Goal: Complete application form

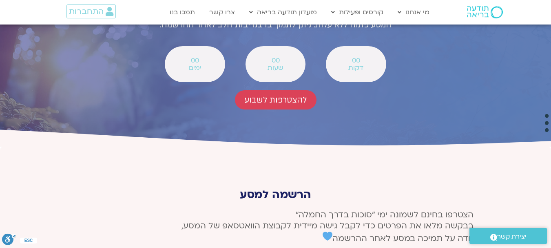
scroll to position [3000, 0]
type input "רוחמה"
type input "ruchama.nadel@gmail.com"
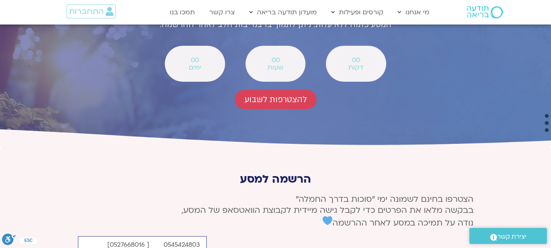
drag, startPoint x: 146, startPoint y: 159, endPoint x: 153, endPoint y: 159, distance: 7.3
click at [153, 236] on input "0545424803 [ 0527668016]" at bounding box center [142, 245] width 129 height 18
click at [112, 236] on input "0545424803 0527668016]" at bounding box center [142, 245] width 129 height 18
drag, startPoint x: 161, startPoint y: 159, endPoint x: 165, endPoint y: 160, distance: 4.4
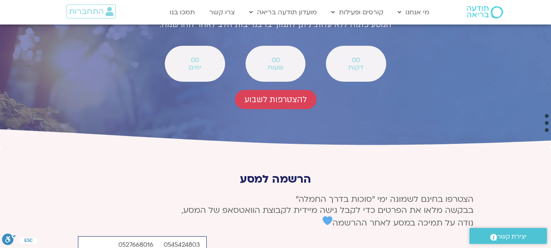
click at [165, 236] on input "0545424803 0527668016" at bounding box center [142, 245] width 129 height 18
click at [199, 236] on input "0527668016" at bounding box center [142, 245] width 129 height 18
type input "0527668016"
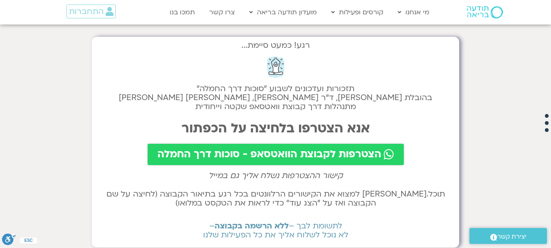
scroll to position [16, 0]
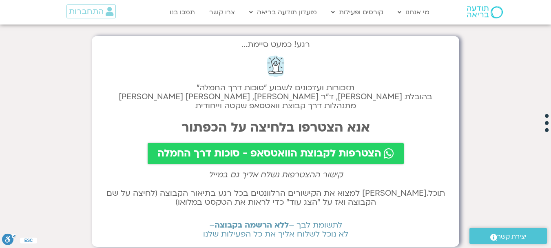
click at [385, 160] on link "הצטרפות לקבוצת הוואטסאפ - סוכות דרך החמלה" at bounding box center [276, 153] width 256 height 21
